Goal: Task Accomplishment & Management: Manage account settings

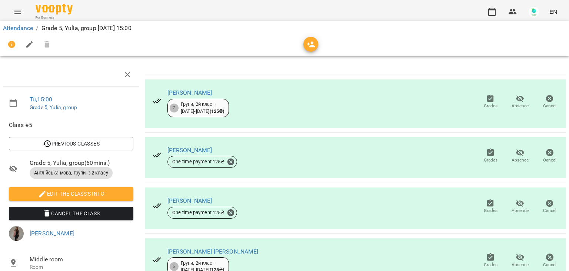
scroll to position [17, 0]
click at [486, 94] on icon "button" at bounding box center [490, 98] width 9 height 9
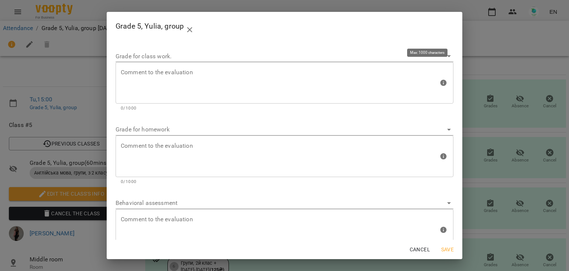
click at [324, 66] on div "Comment to the evaluation" at bounding box center [285, 83] width 338 height 42
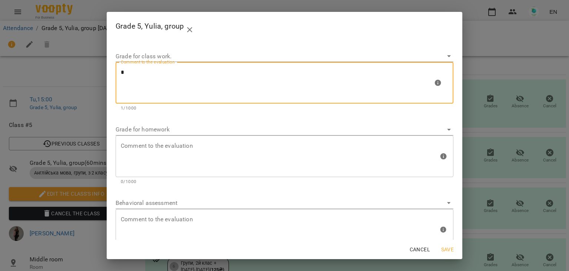
type textarea "*"
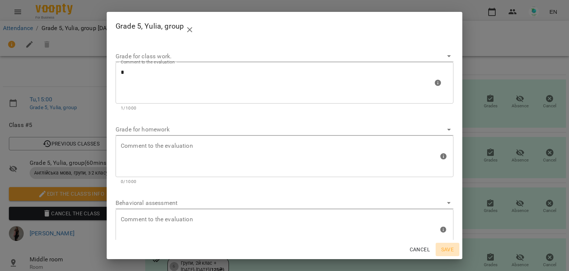
click at [449, 247] on span "Save" at bounding box center [448, 249] width 18 height 9
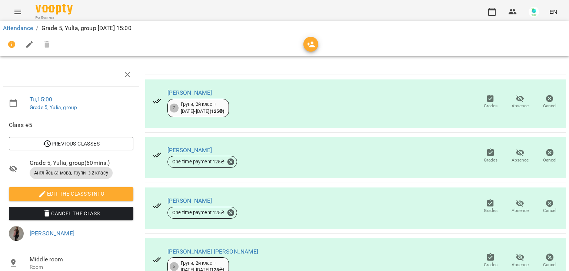
scroll to position [0, 0]
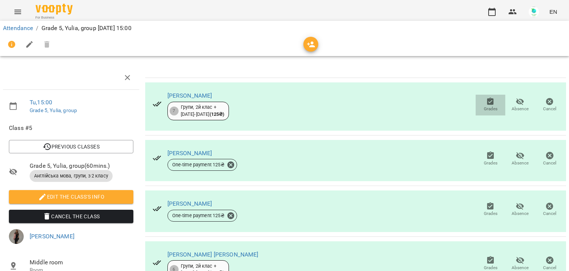
click at [486, 103] on icon "button" at bounding box center [490, 101] width 9 height 9
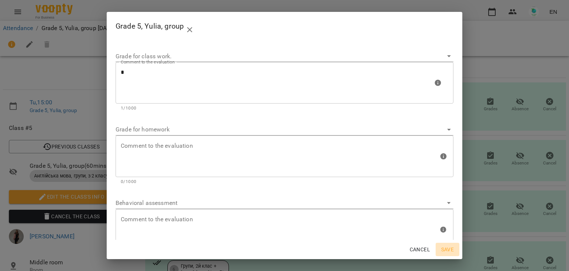
click at [451, 249] on span "Save" at bounding box center [448, 249] width 18 height 9
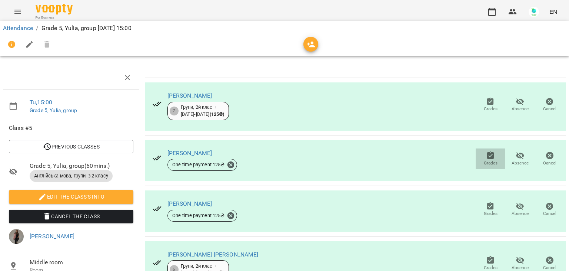
click at [488, 155] on icon "button" at bounding box center [491, 154] width 7 height 7
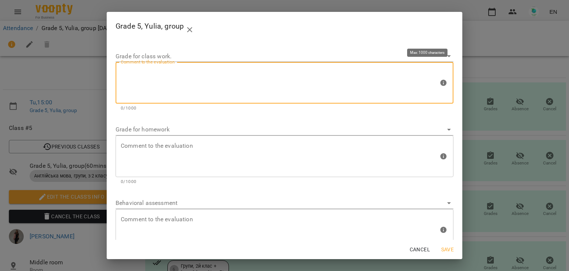
click at [196, 80] on textarea at bounding box center [280, 83] width 318 height 28
type textarea "*"
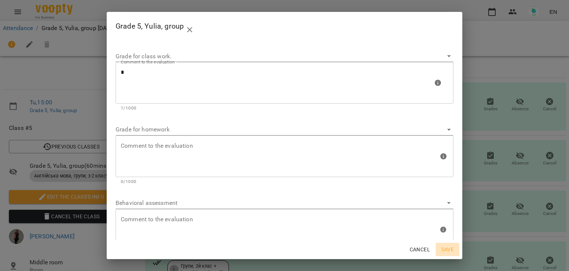
click at [444, 248] on span "Save" at bounding box center [448, 249] width 18 height 9
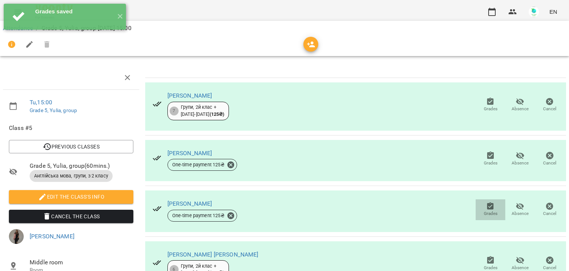
click at [488, 207] on icon "button" at bounding box center [491, 205] width 7 height 7
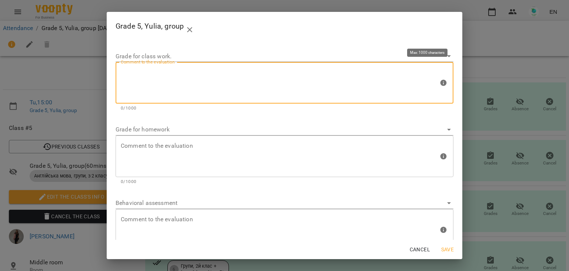
click at [231, 83] on textarea at bounding box center [280, 83] width 318 height 28
type textarea "*"
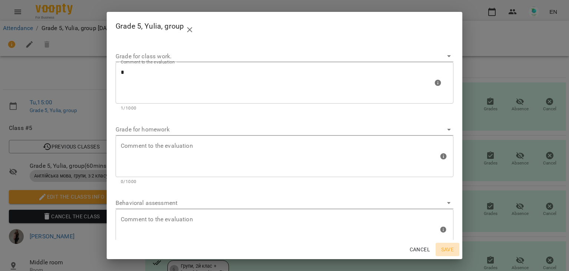
click at [443, 249] on span "Save" at bounding box center [448, 249] width 18 height 9
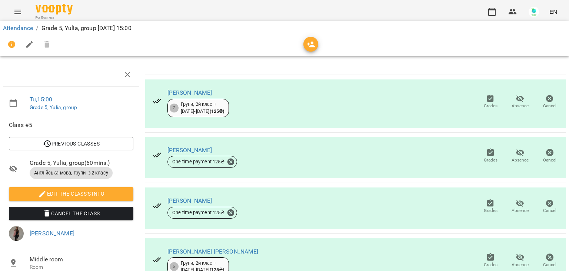
scroll to position [135, 0]
click at [488, 253] on icon "button" at bounding box center [491, 256] width 7 height 7
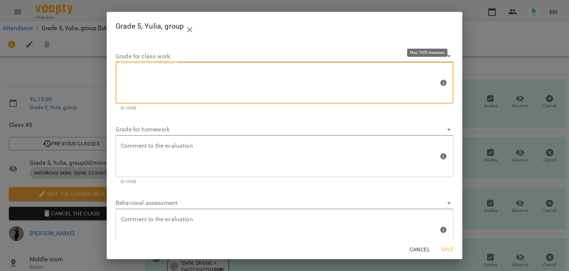
click at [170, 76] on textarea at bounding box center [280, 83] width 318 height 28
type textarea "*"
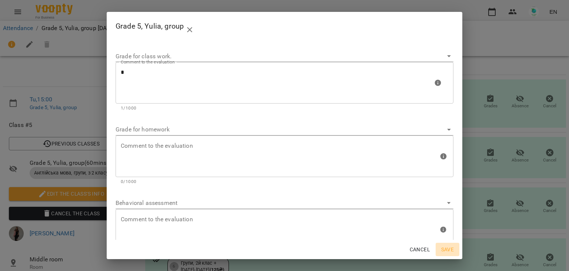
click at [443, 248] on span "Save" at bounding box center [448, 249] width 18 height 9
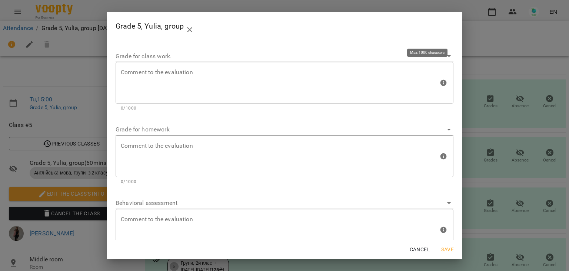
click at [219, 65] on div "Comment to the evaluation" at bounding box center [285, 83] width 338 height 42
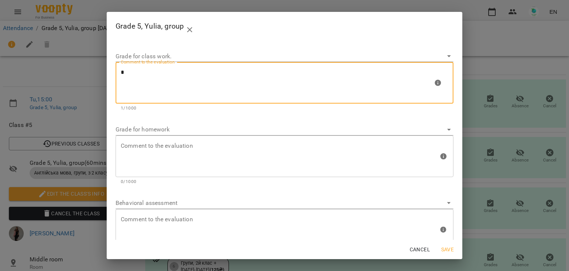
type textarea "*"
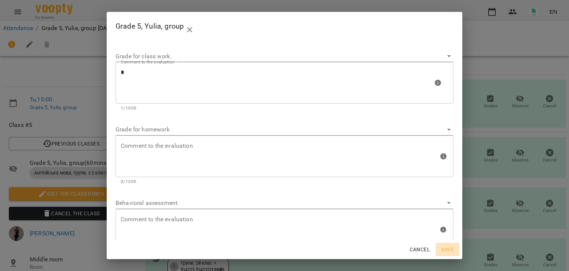
click at [450, 250] on span "Save" at bounding box center [448, 249] width 18 height 9
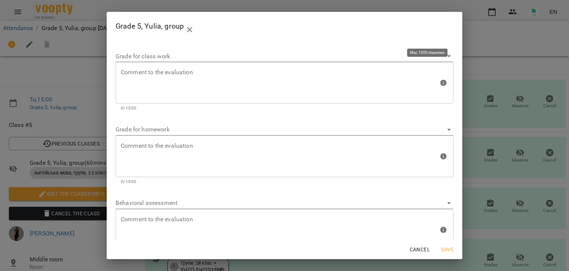
click at [338, 73] on textarea at bounding box center [280, 83] width 318 height 28
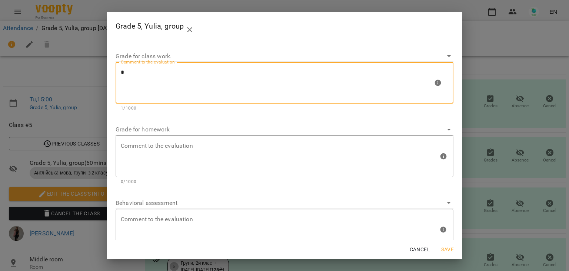
type textarea "*"
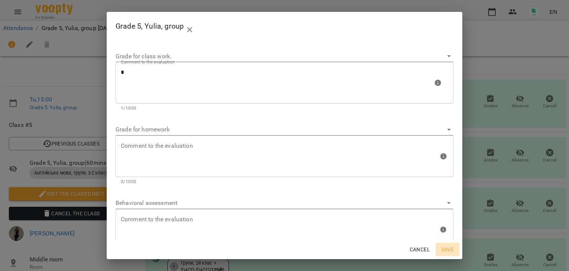
click at [451, 248] on span "Save" at bounding box center [448, 249] width 18 height 9
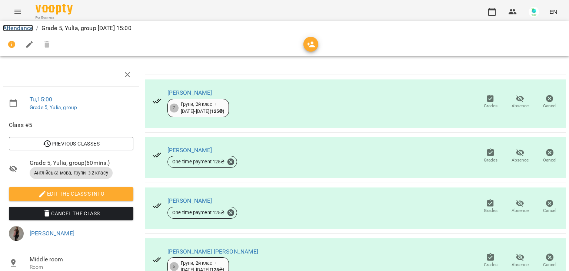
click at [25, 27] on link "Attendance" at bounding box center [18, 27] width 30 height 7
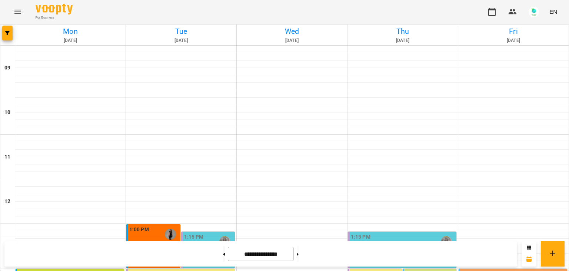
scroll to position [246, 0]
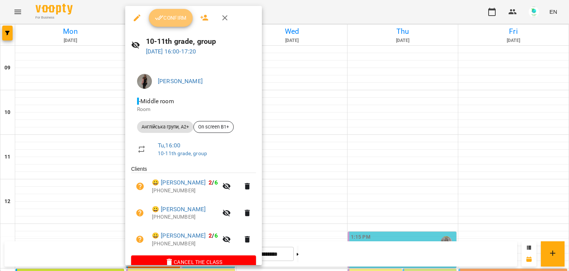
click at [166, 20] on span "Confirm" at bounding box center [171, 17] width 32 height 9
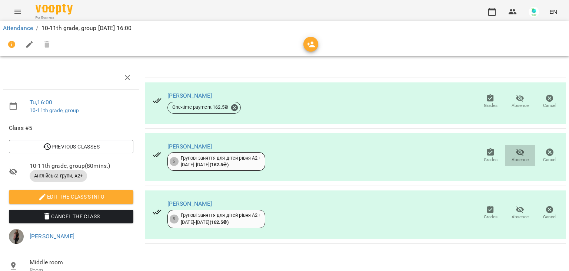
click at [516, 152] on icon "button" at bounding box center [520, 152] width 8 height 7
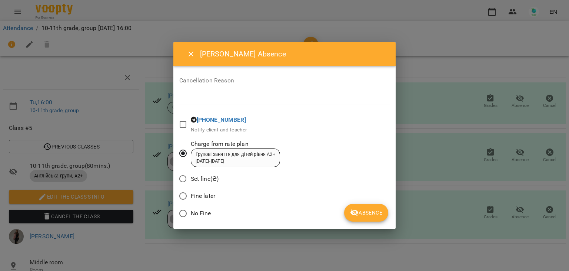
click at [201, 95] on textarea at bounding box center [284, 98] width 211 height 7
type textarea "*"
type textarea "******"
click at [374, 214] on span "Absence" at bounding box center [366, 212] width 32 height 9
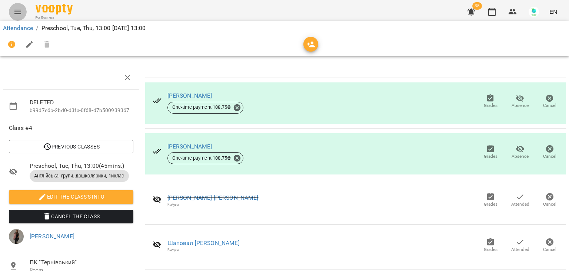
click at [19, 11] on icon "Menu" at bounding box center [17, 11] width 9 height 9
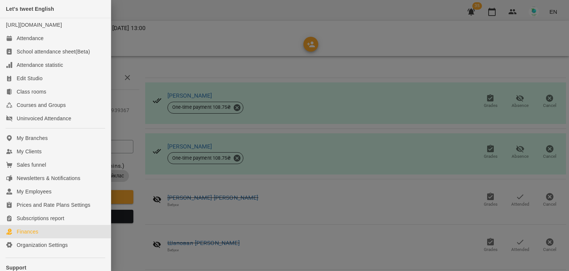
click at [27, 235] on div "Finances" at bounding box center [28, 231] width 22 height 7
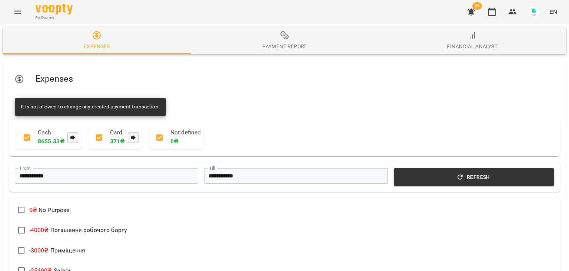
scroll to position [260, 0]
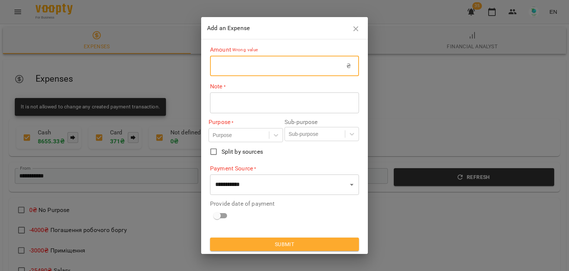
click at [234, 73] on input "text" at bounding box center [278, 66] width 136 height 21
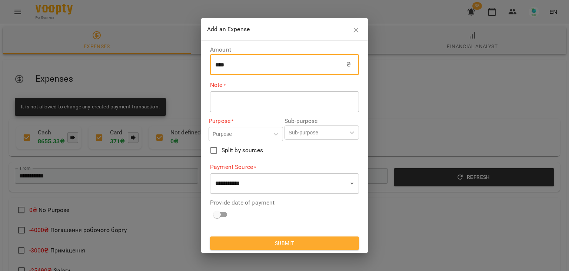
type input "****"
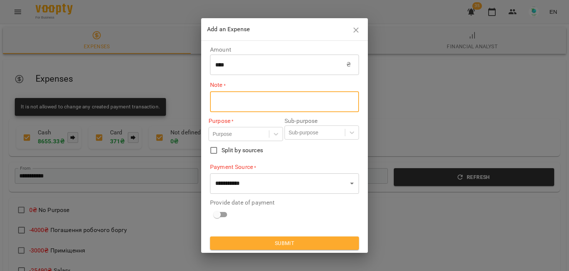
click at [235, 100] on textarea at bounding box center [284, 101] width 139 height 7
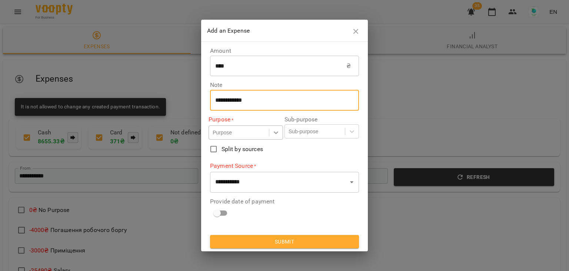
type textarea "**********"
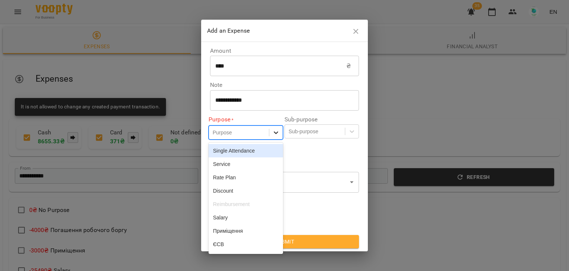
click at [275, 134] on icon at bounding box center [275, 132] width 7 height 7
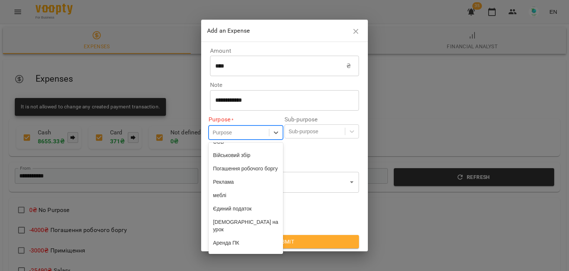
scroll to position [103, 0]
click at [246, 188] on div "Реклама" at bounding box center [246, 180] width 75 height 13
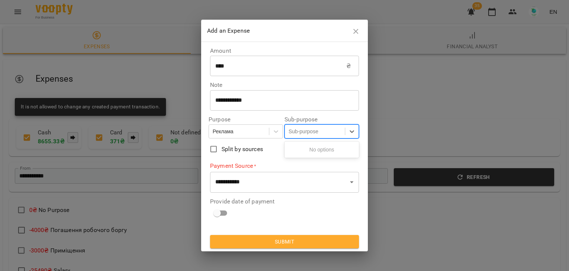
click at [300, 129] on div "Sub-purpose" at bounding box center [304, 131] width 30 height 7
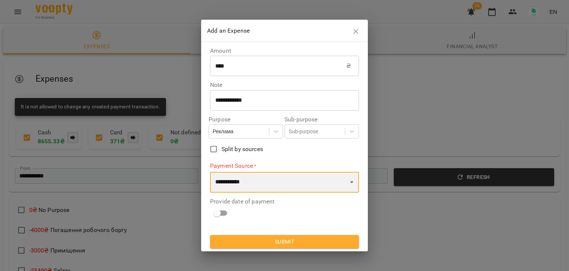
click at [252, 181] on select "**********" at bounding box center [284, 182] width 149 height 21
select select "****"
click at [210, 172] on select "**********" at bounding box center [284, 182] width 149 height 21
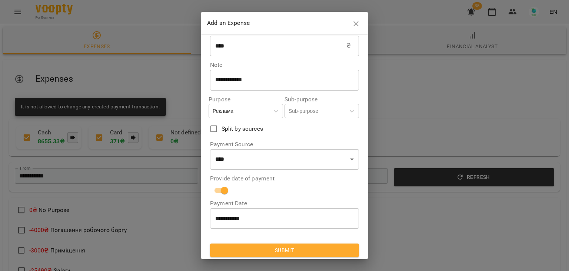
scroll to position [13, 0]
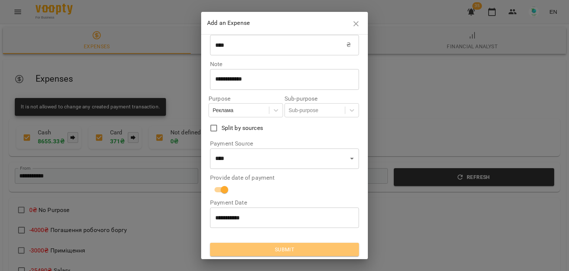
click at [313, 250] on span "Submit" at bounding box center [284, 249] width 137 height 9
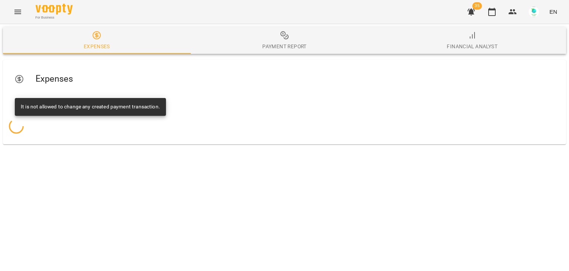
scroll to position [0, 0]
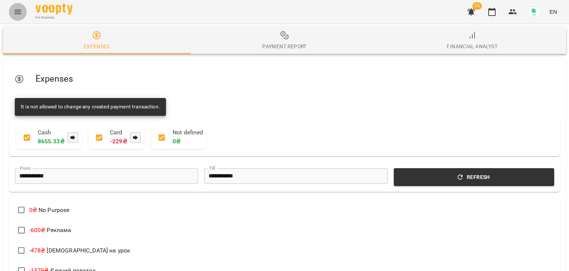
click at [21, 14] on icon "Menu" at bounding box center [17, 11] width 9 height 9
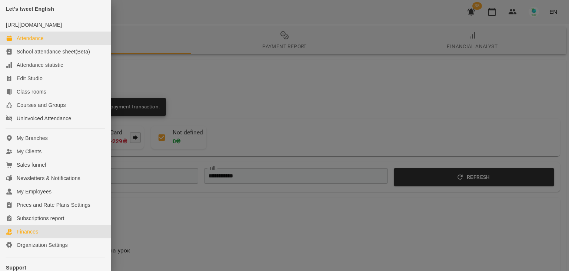
click at [29, 42] on div "Attendance" at bounding box center [30, 37] width 27 height 7
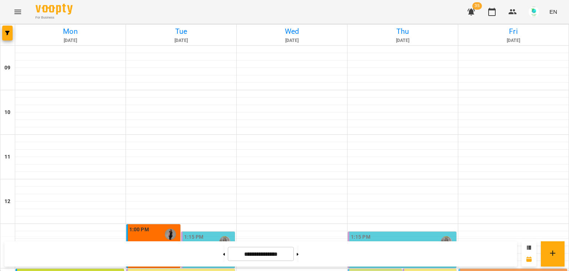
scroll to position [245, 0]
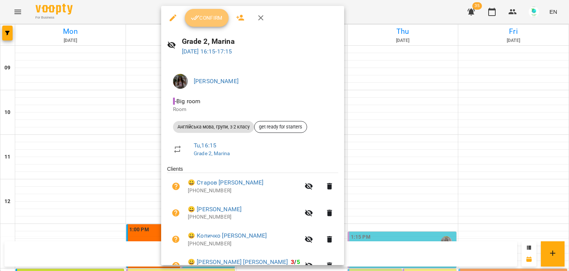
click at [197, 18] on icon "button" at bounding box center [195, 18] width 9 height 5
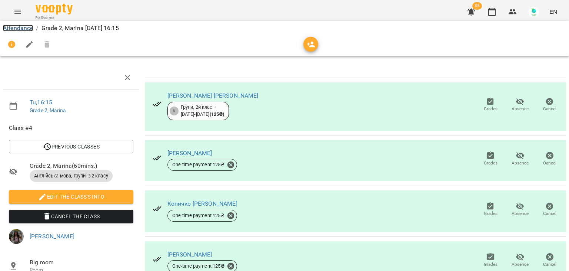
click at [27, 25] on link "Attendance" at bounding box center [18, 27] width 30 height 7
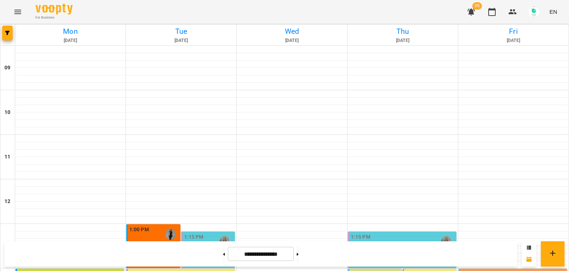
scroll to position [248, 0]
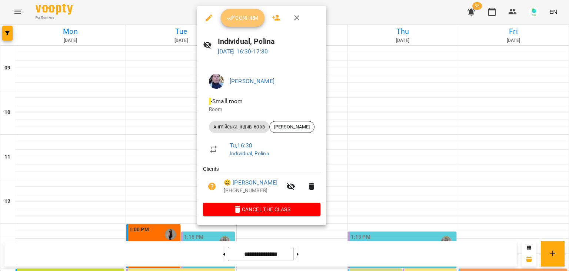
click at [242, 18] on span "Confirm" at bounding box center [243, 17] width 32 height 9
